Goal: Information Seeking & Learning: Learn about a topic

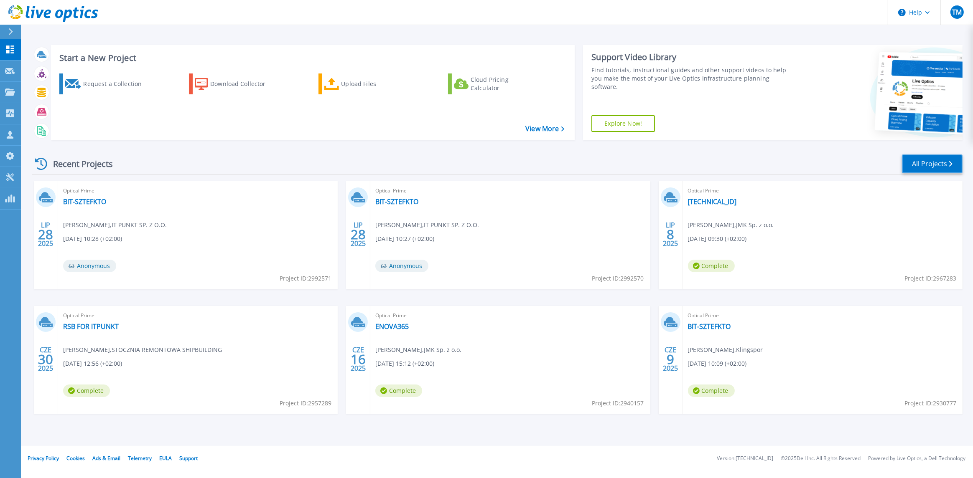
click at [937, 167] on link "All Projects" at bounding box center [932, 164] width 61 height 19
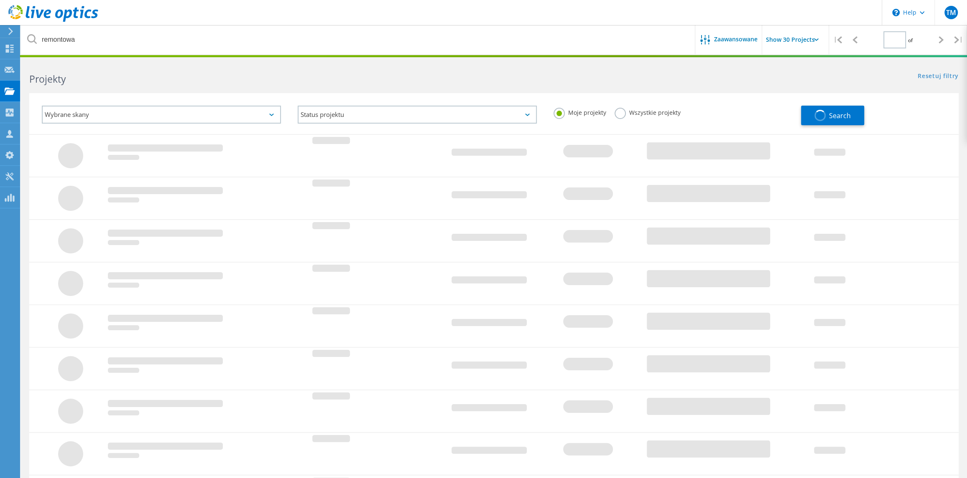
type input "1"
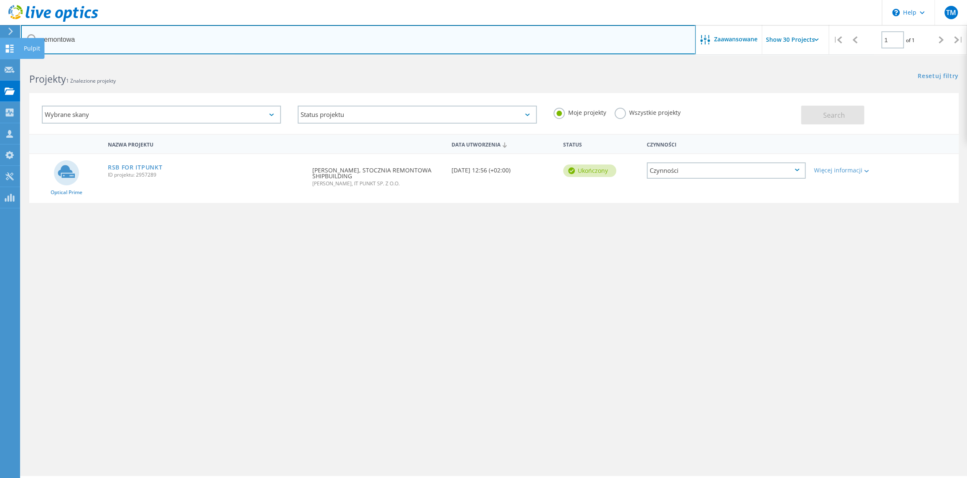
drag, startPoint x: 71, startPoint y: 42, endPoint x: 0, endPoint y: 59, distance: 73.0
click at [0, 61] on div "\n Help Explore Helpful Articles Contact Support TM Partner w kanale dystrybucj…" at bounding box center [483, 281] width 967 height 441
drag, startPoint x: 71, startPoint y: 40, endPoint x: 37, endPoint y: 44, distance: 35.0
click at [37, 44] on input "remontowa" at bounding box center [358, 39] width 674 height 29
drag, startPoint x: 75, startPoint y: 40, endPoint x: 25, endPoint y: 50, distance: 51.6
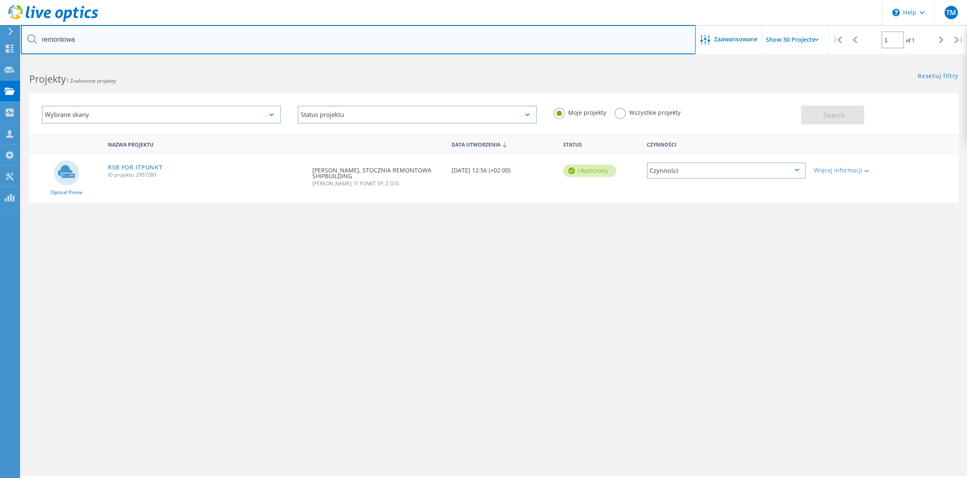
click at [25, 50] on input "remontowa" at bounding box center [358, 39] width 674 height 29
type input "lerg"
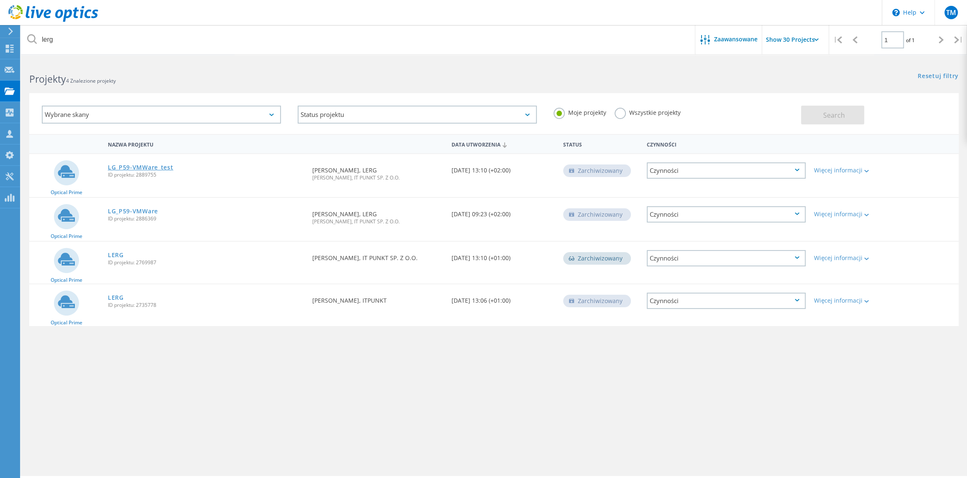
click at [140, 168] on link "LG_P59-VMWare_test" at bounding box center [141, 168] width 66 height 6
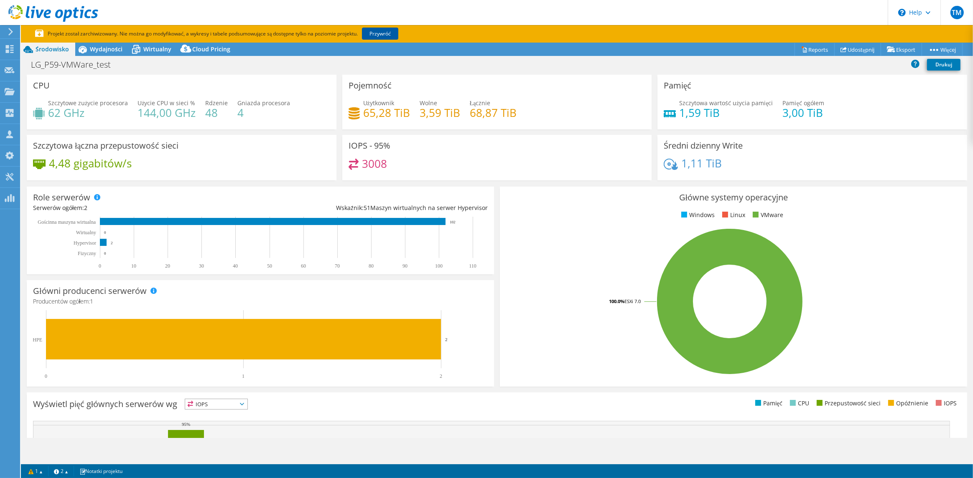
click at [389, 31] on link "Przywróć" at bounding box center [380, 34] width 36 height 12
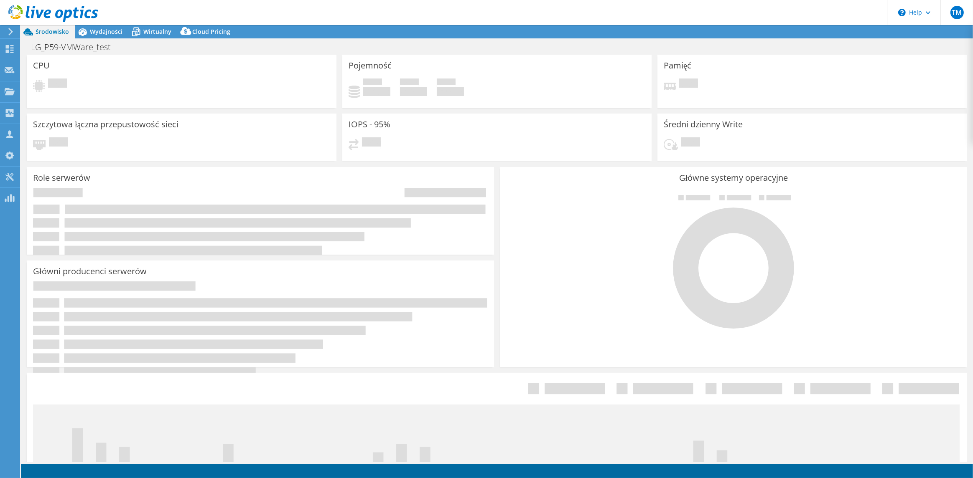
select select "USD"
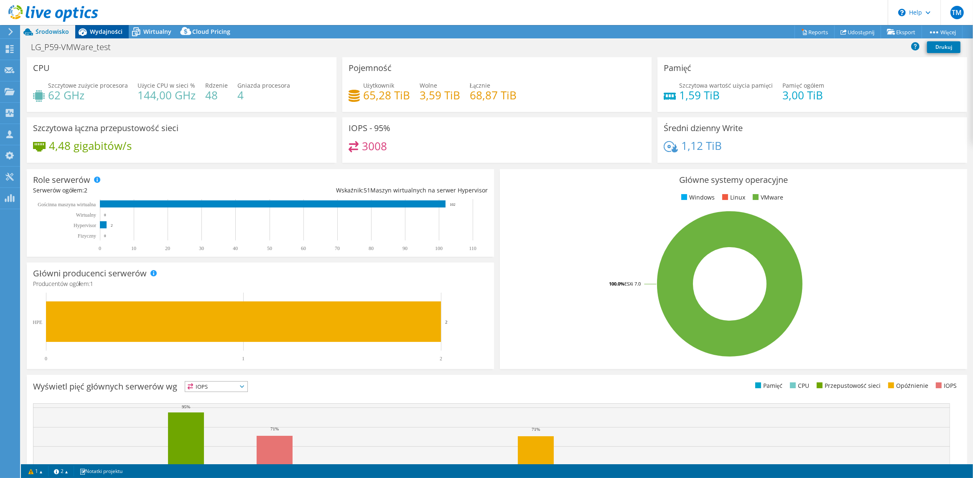
click at [107, 32] on span "Wydajności" at bounding box center [106, 32] width 33 height 8
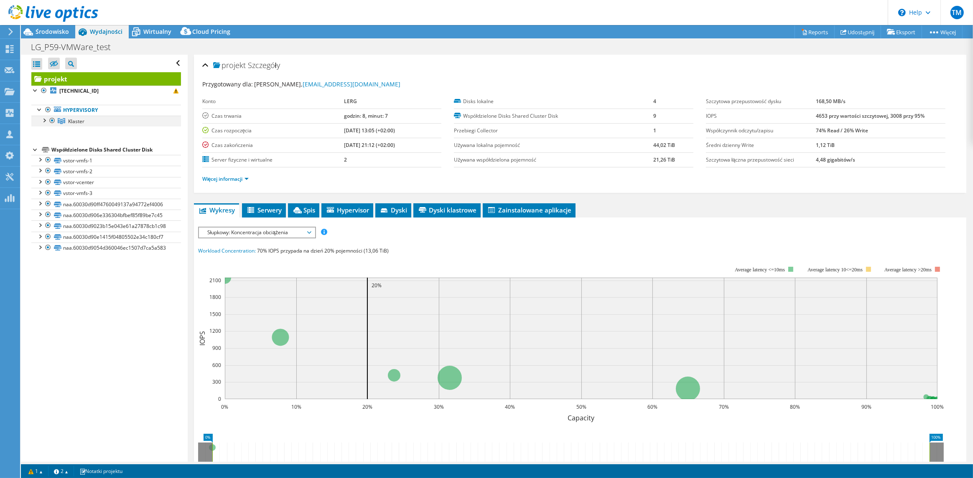
click at [45, 120] on div at bounding box center [44, 120] width 8 height 8
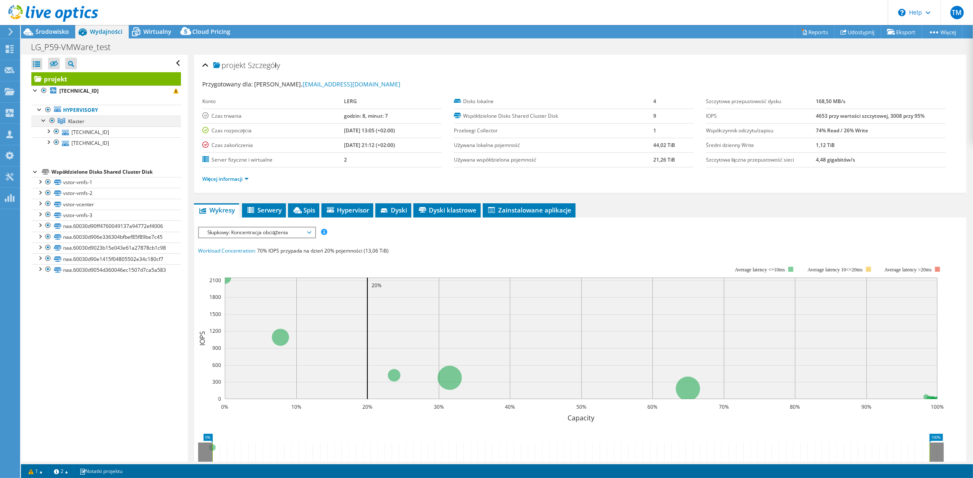
click at [44, 120] on div at bounding box center [44, 120] width 8 height 8
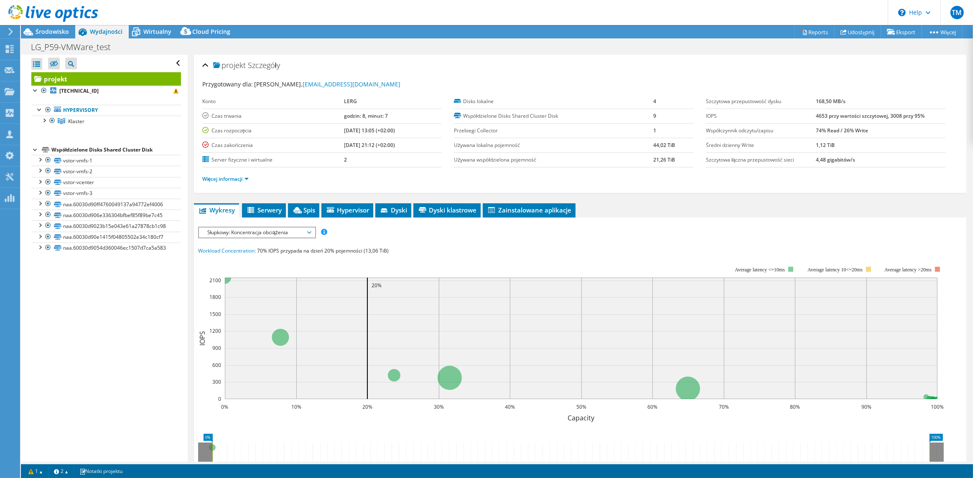
click at [30, 13] on icon at bounding box center [53, 13] width 90 height 17
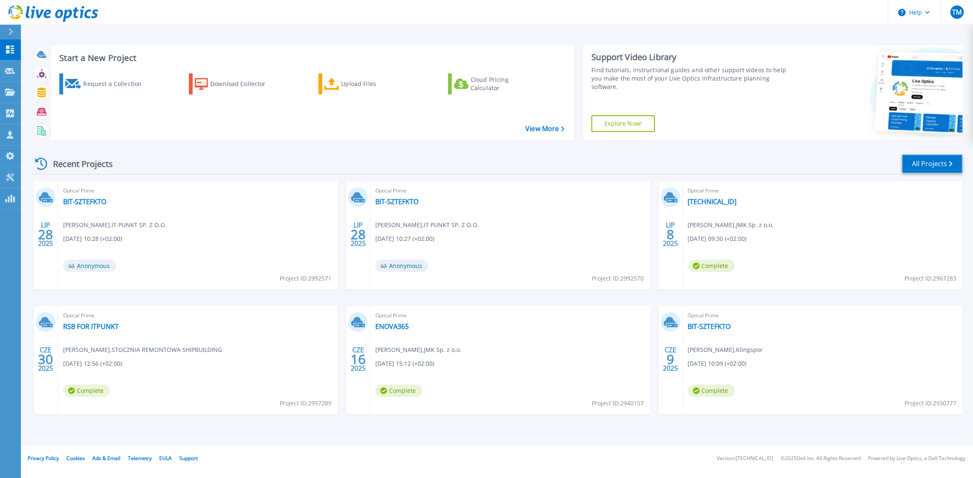
click at [933, 162] on link "All Projects" at bounding box center [932, 164] width 61 height 19
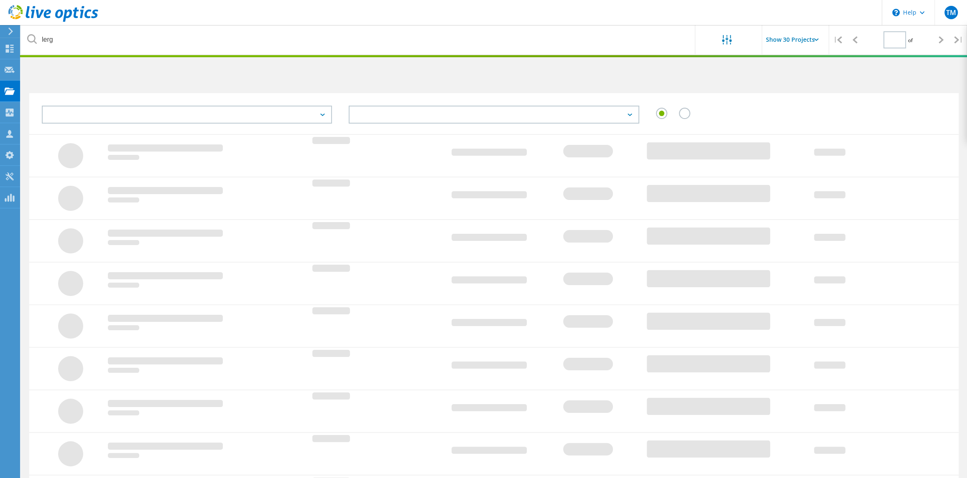
type input "1"
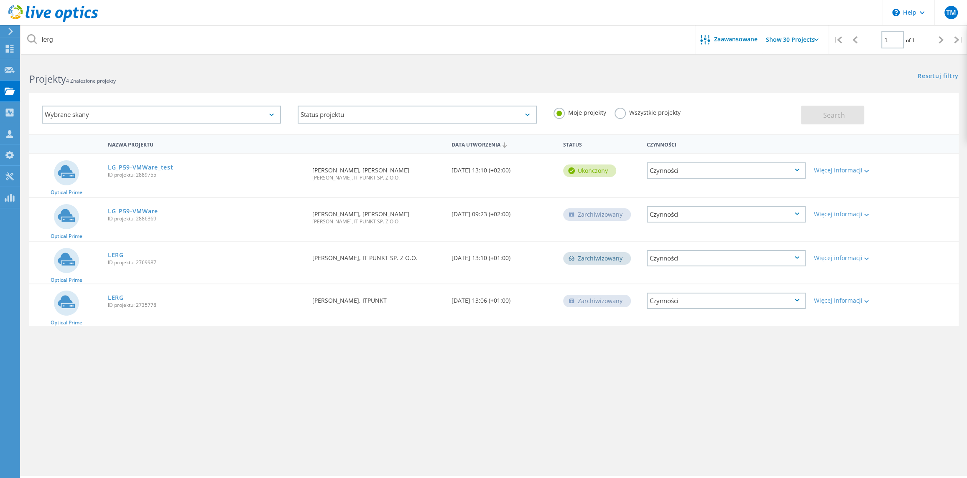
click at [142, 211] on link "LG_P59-VMWare" at bounding box center [133, 212] width 50 height 6
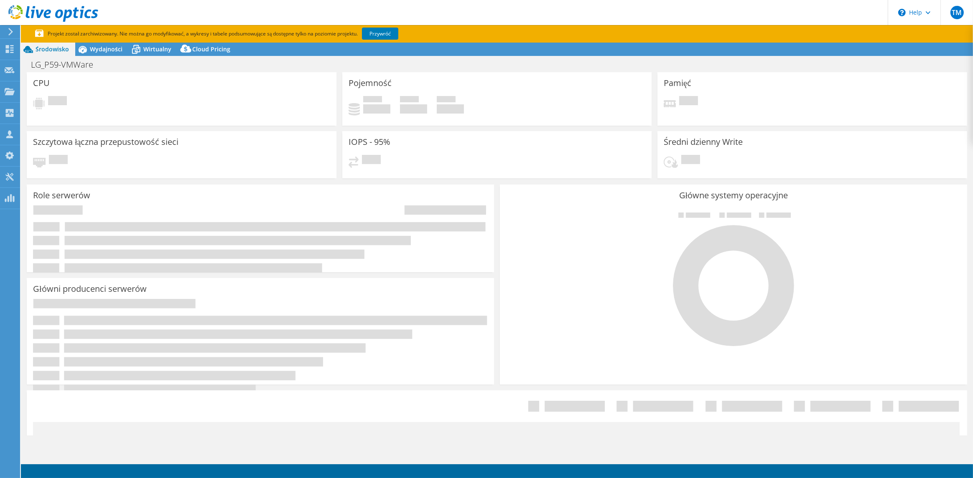
select select "USD"
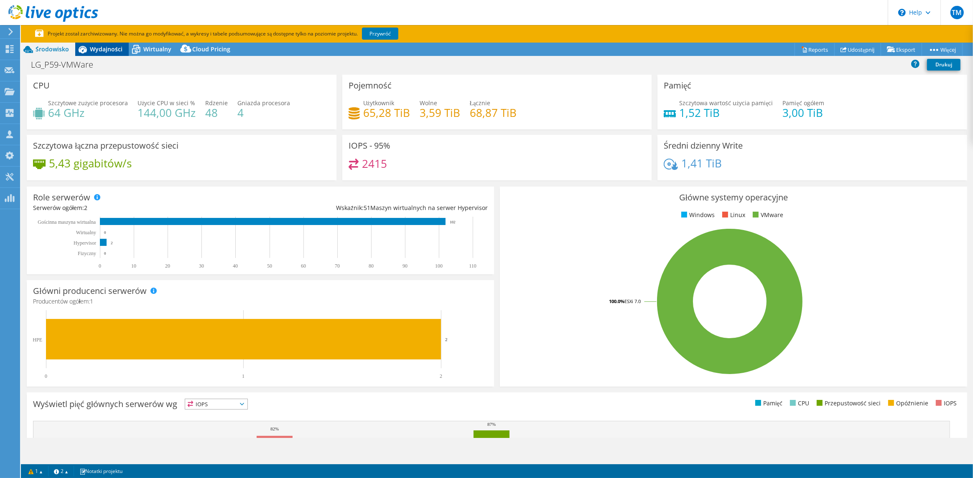
click at [109, 49] on span "Wydajności" at bounding box center [106, 49] width 33 height 8
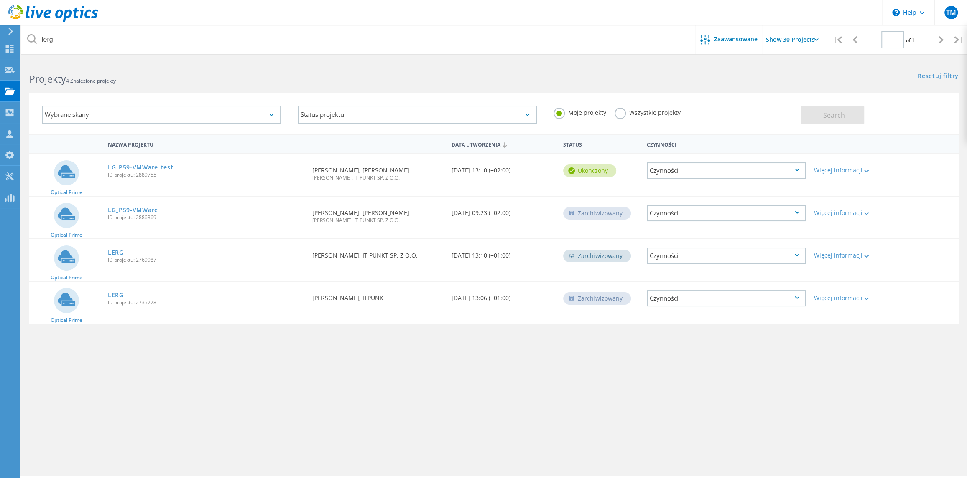
type input "1"
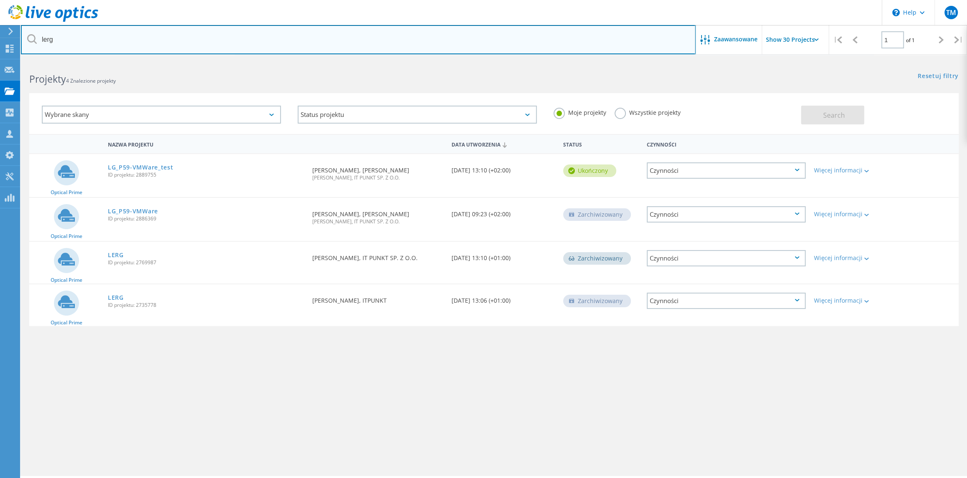
click at [65, 42] on input "lerg" at bounding box center [358, 39] width 674 height 29
type input "l"
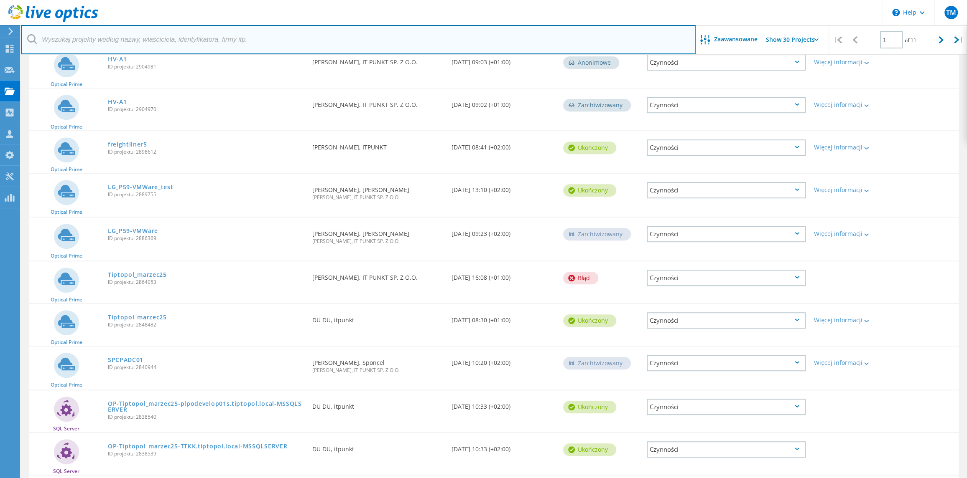
scroll to position [502, 0]
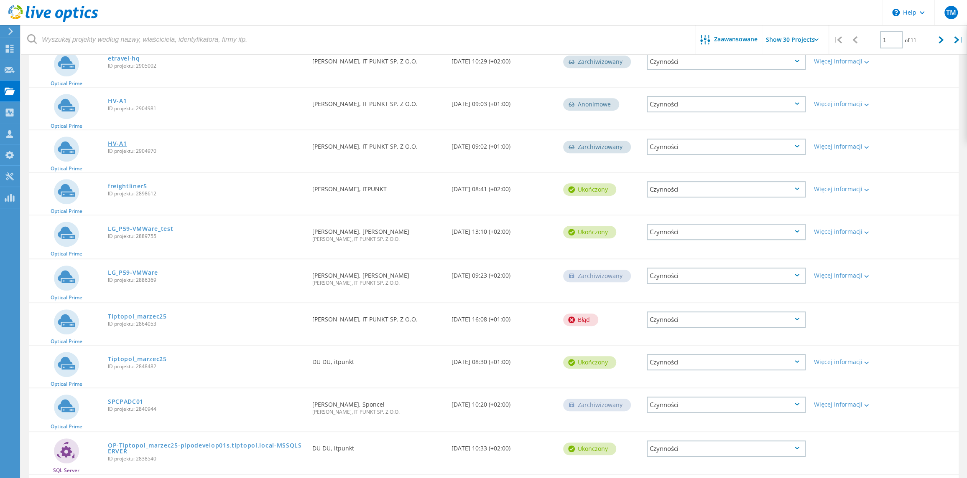
click at [117, 141] on link "HV-A1" at bounding box center [117, 144] width 19 height 6
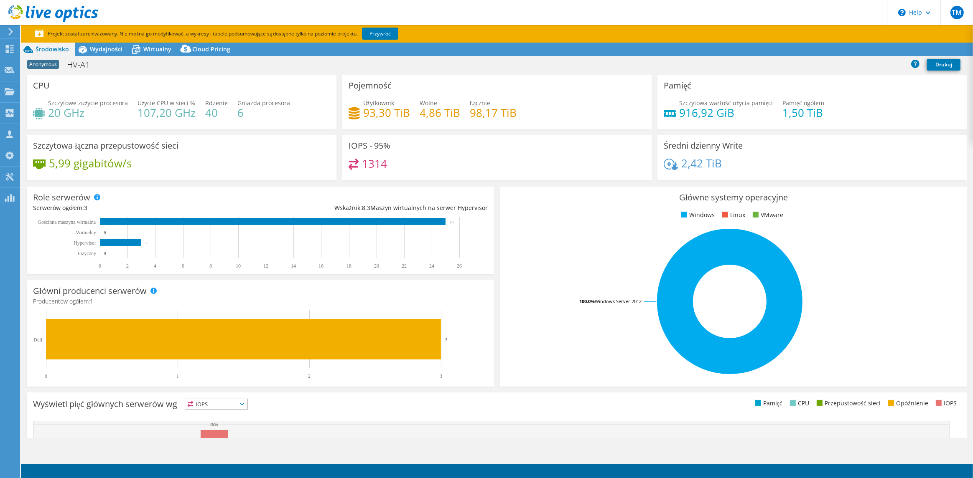
select select "EUFrankfurt"
select select "USD"
click at [104, 52] on span "Wydajności" at bounding box center [106, 49] width 33 height 8
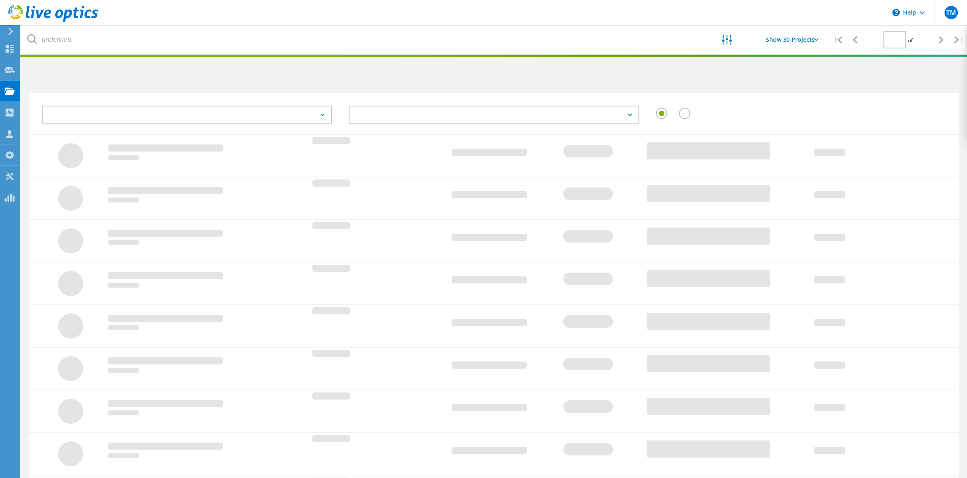
scroll to position [114, 0]
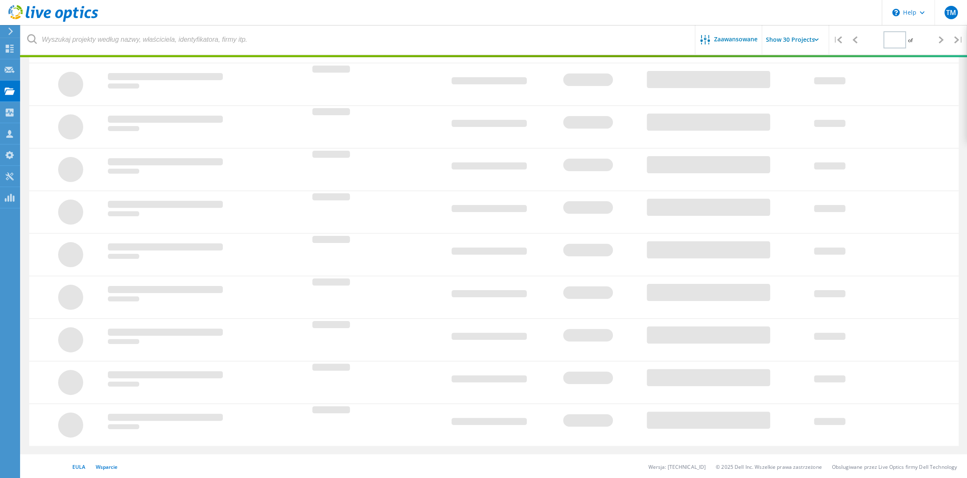
type input "1"
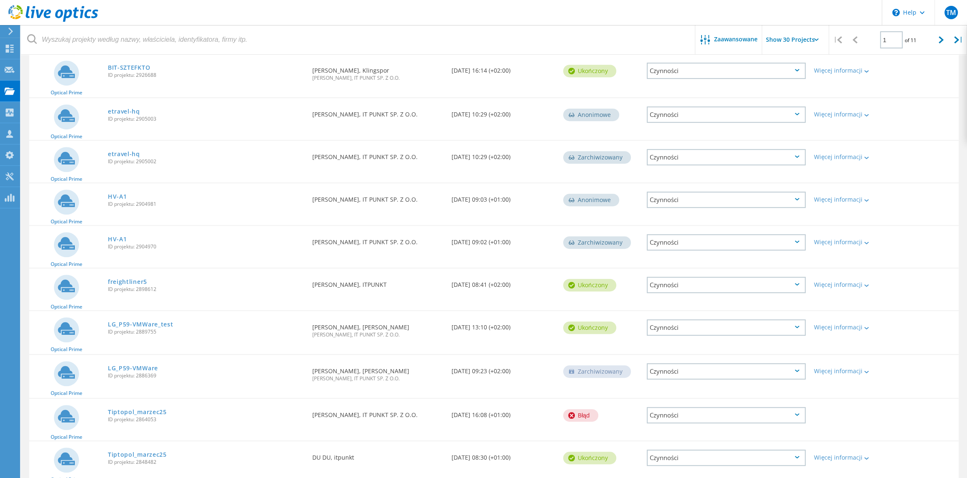
scroll to position [448, 0]
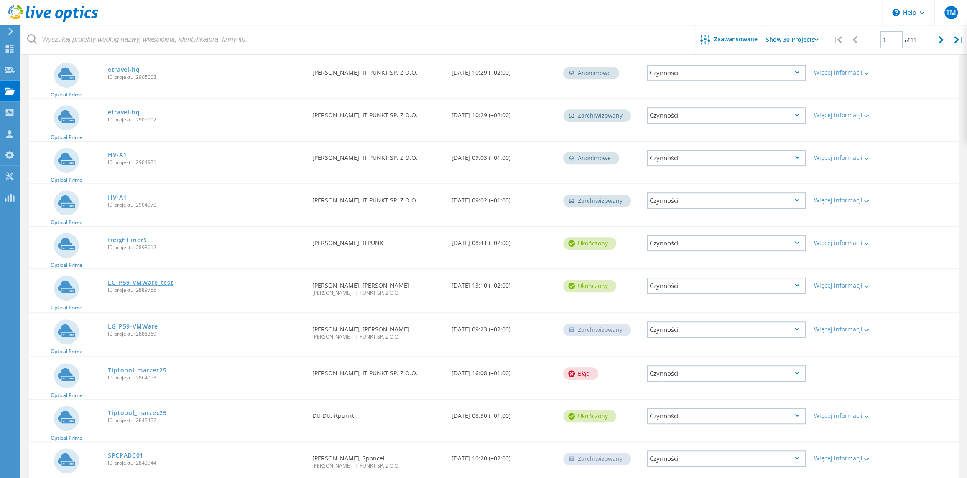
click at [136, 280] on link "LG_P59-VMWare_test" at bounding box center [141, 283] width 66 height 6
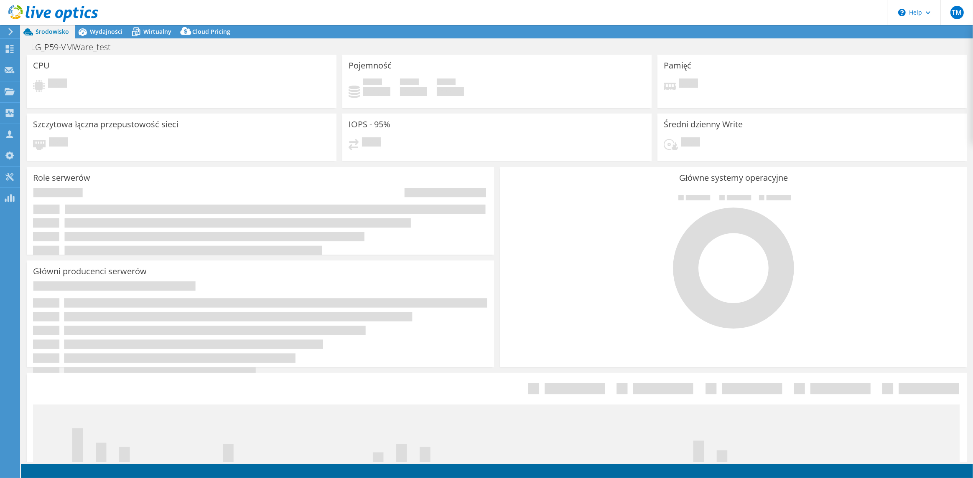
select select "USD"
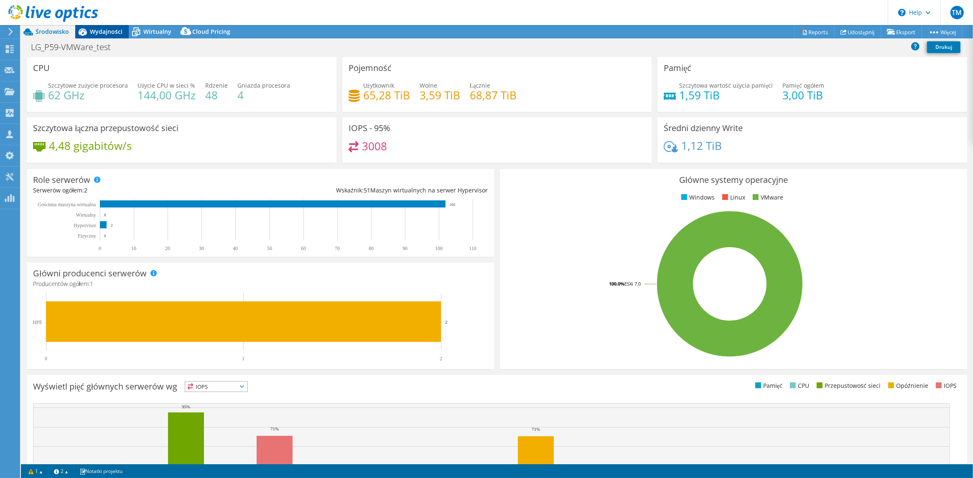
click at [113, 33] on span "Wydajności" at bounding box center [106, 32] width 33 height 8
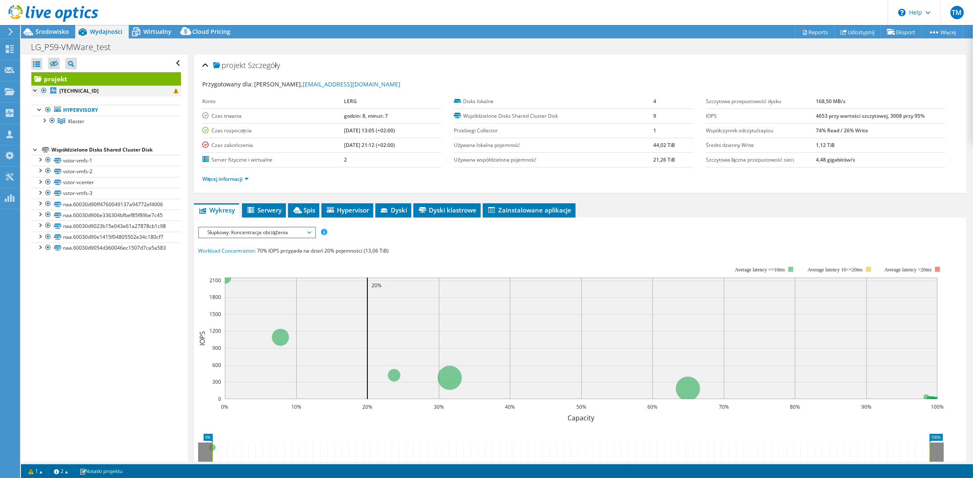
click at [36, 89] on div at bounding box center [35, 90] width 8 height 8
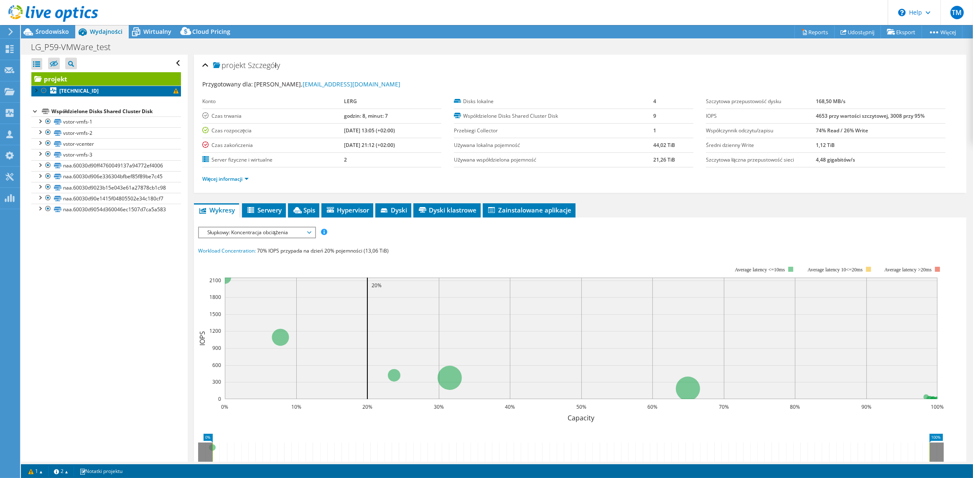
click at [110, 88] on link "128.0.0.46" at bounding box center [106, 91] width 150 height 11
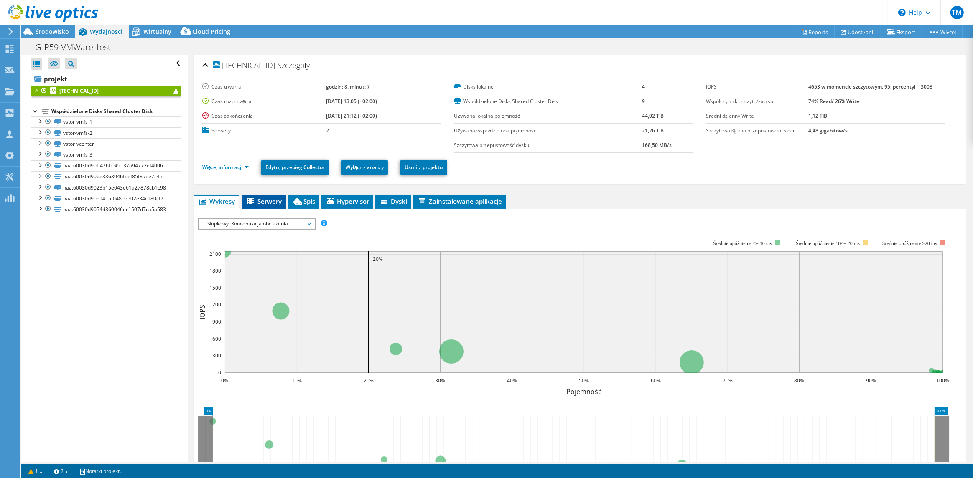
click at [260, 202] on span "Serwery" at bounding box center [264, 201] width 36 height 8
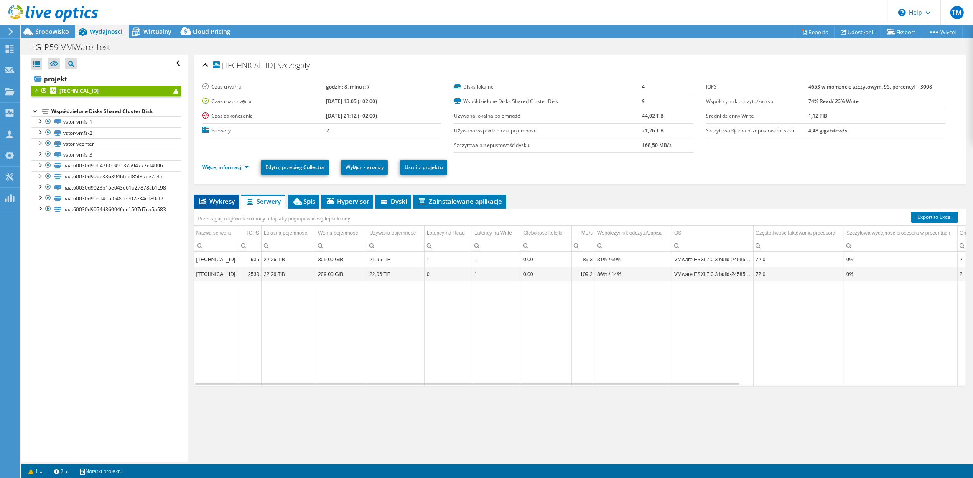
click at [217, 201] on span "Wykresy" at bounding box center [216, 201] width 37 height 8
